Goal: Obtain resource: Download file/media

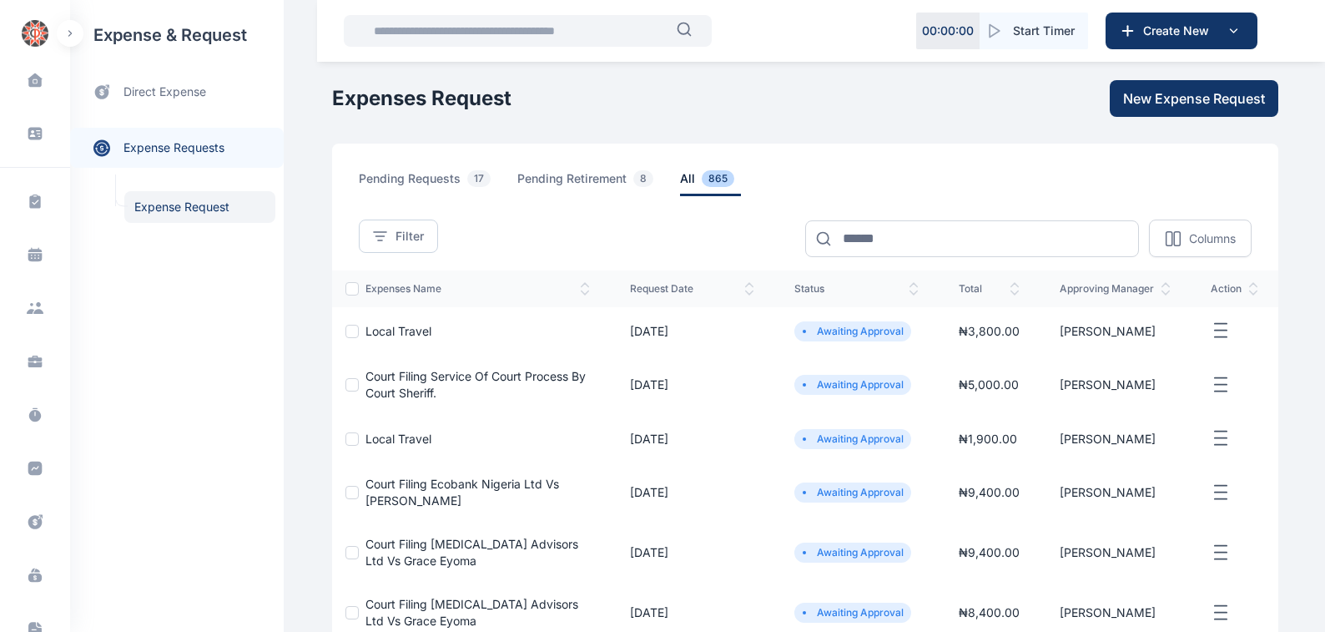
click at [376, 330] on span "Local Travel" at bounding box center [398, 331] width 66 height 14
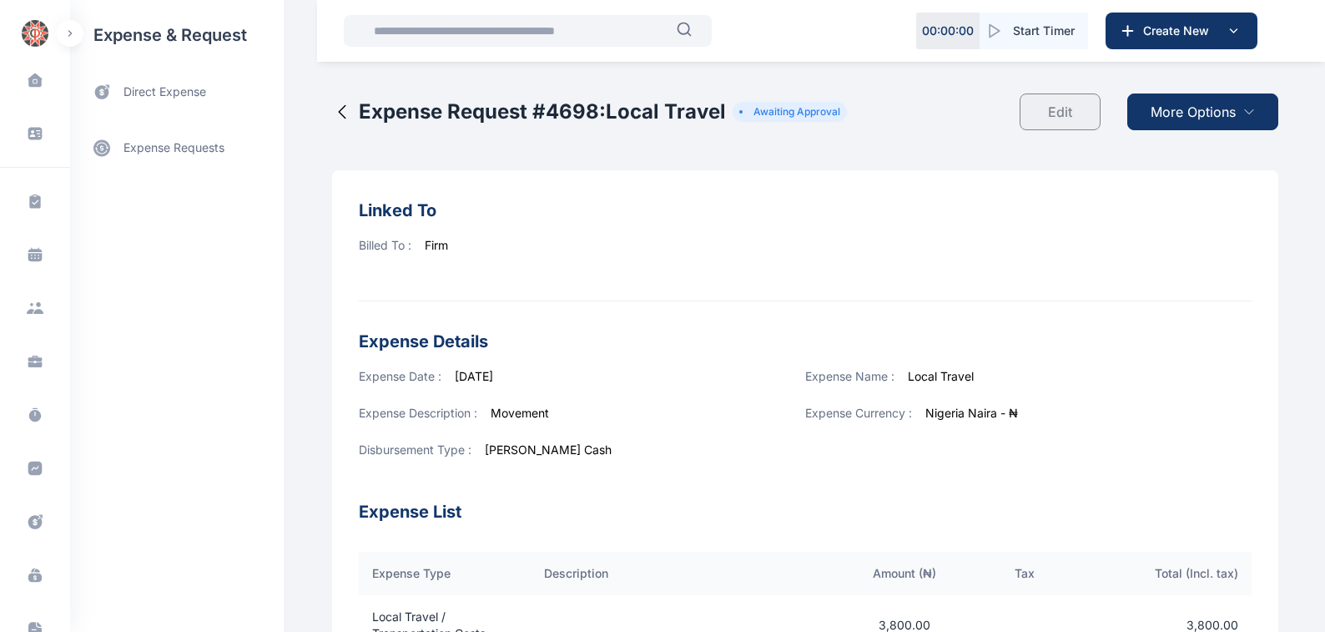
click at [1176, 108] on span "More Options" at bounding box center [1193, 112] width 85 height 20
click at [1182, 153] on span "Download PDF" at bounding box center [1199, 152] width 70 height 17
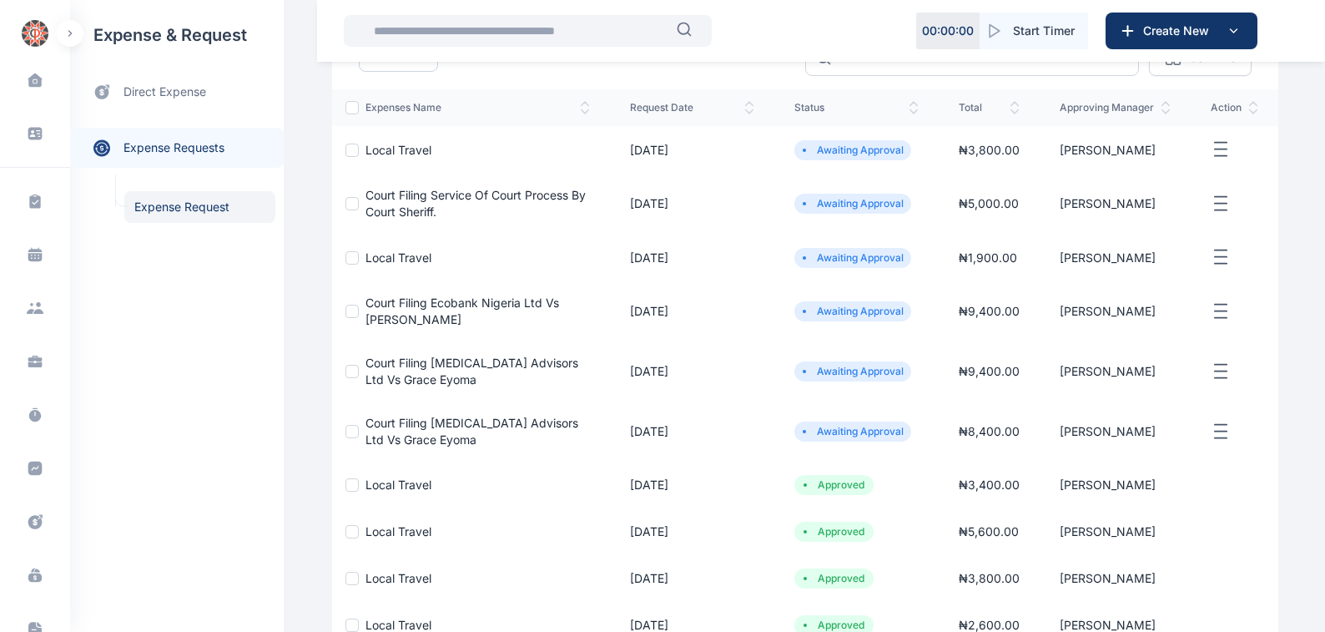
scroll to position [189, 0]
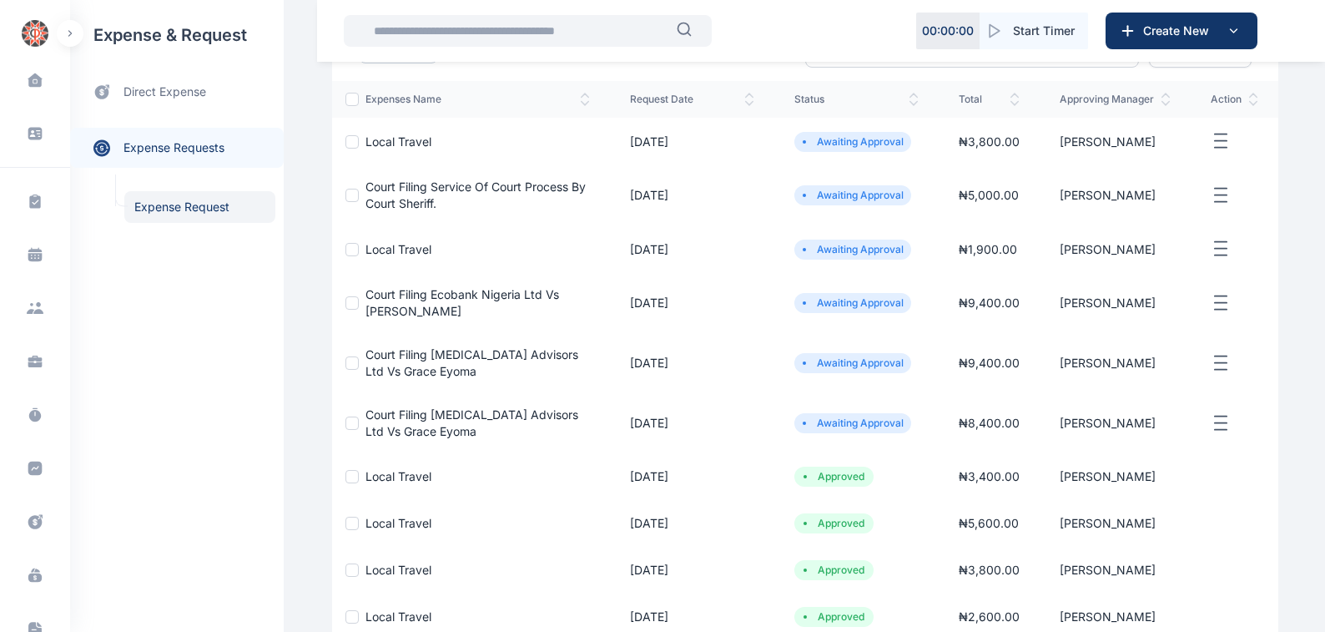
click at [373, 188] on span "Court Filing Service Of Court Process By Court Sheriff." at bounding box center [475, 194] width 220 height 31
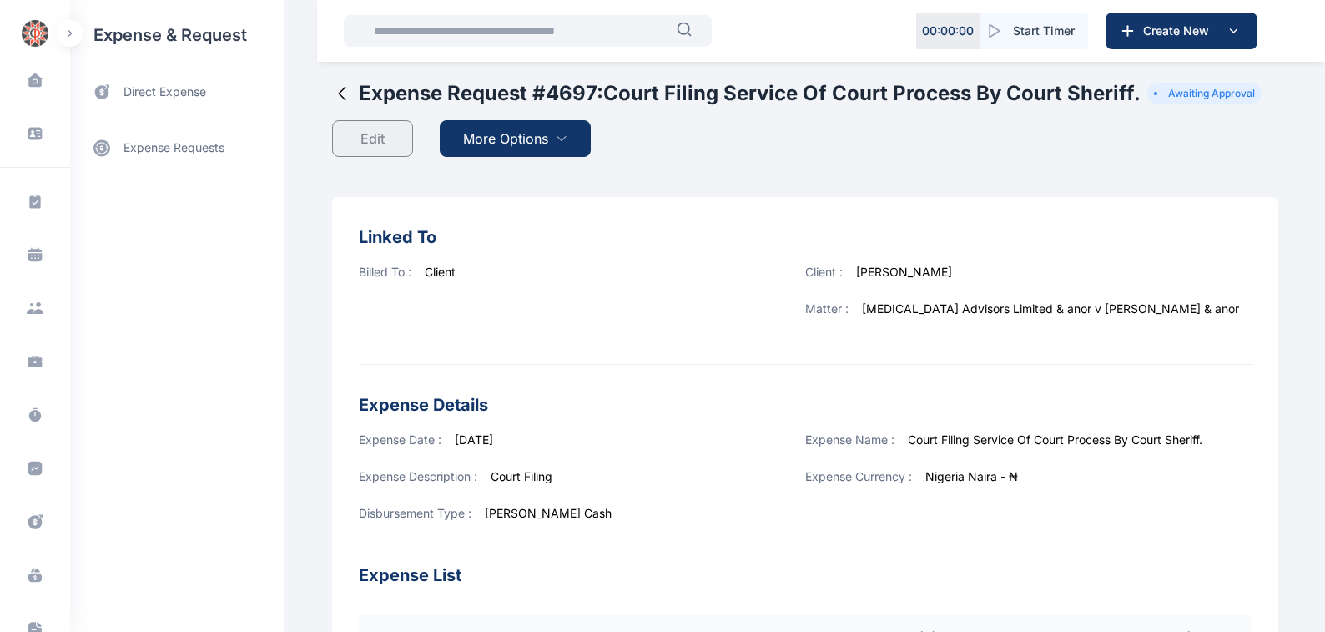
click at [476, 137] on span "More Options" at bounding box center [505, 138] width 85 height 20
click at [484, 179] on span "Download PDF" at bounding box center [511, 179] width 70 height 17
